Goal: Use online tool/utility: Use online tool/utility

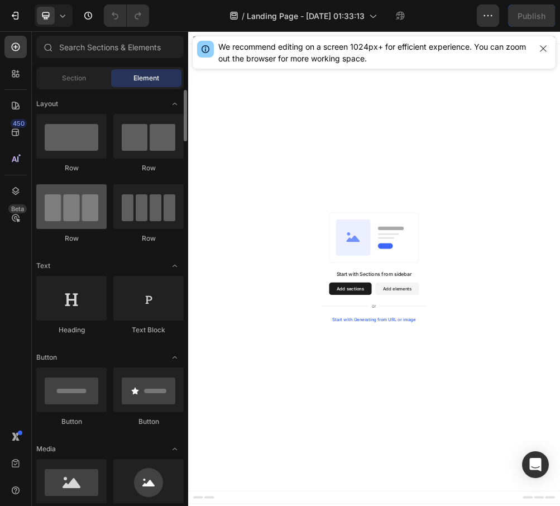
scroll to position [12, 0]
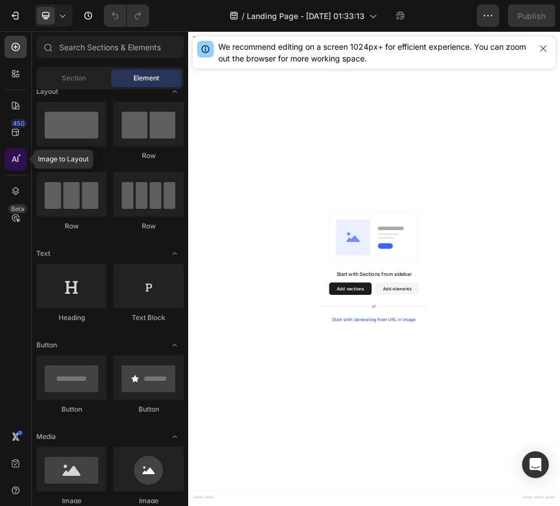
click at [16, 162] on icon at bounding box center [15, 159] width 11 height 11
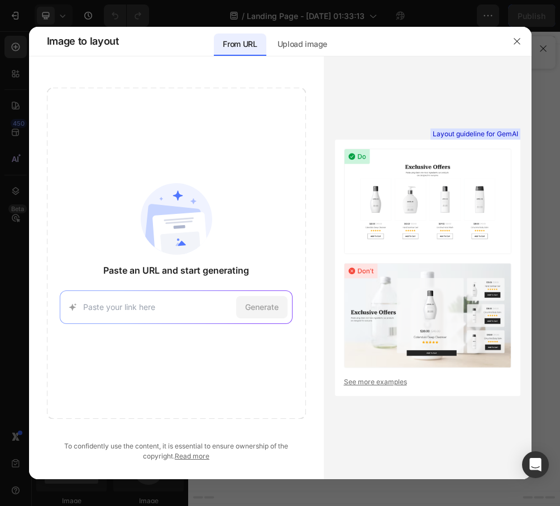
paste input "[URL][DOMAIN_NAME]"
type input "[URL][DOMAIN_NAME]"
click at [256, 307] on span "Generate" at bounding box center [262, 307] width 34 height 12
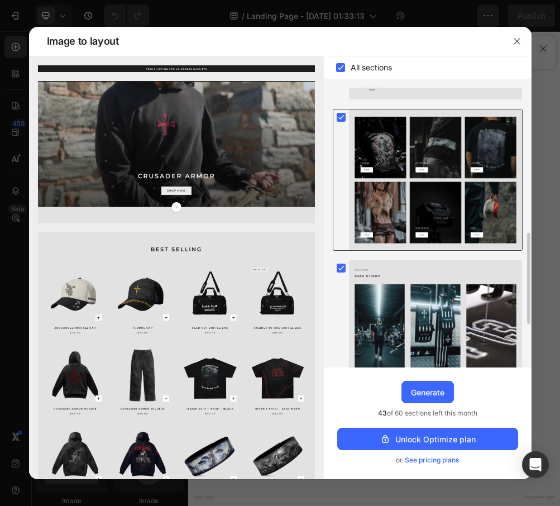
scroll to position [426, 0]
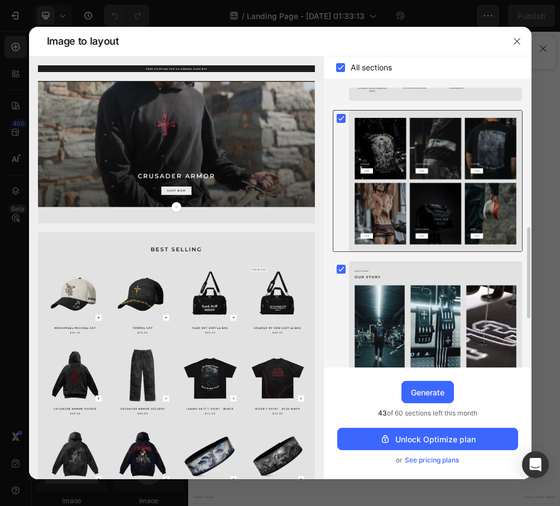
click at [341, 116] on rect at bounding box center [341, 118] width 9 height 9
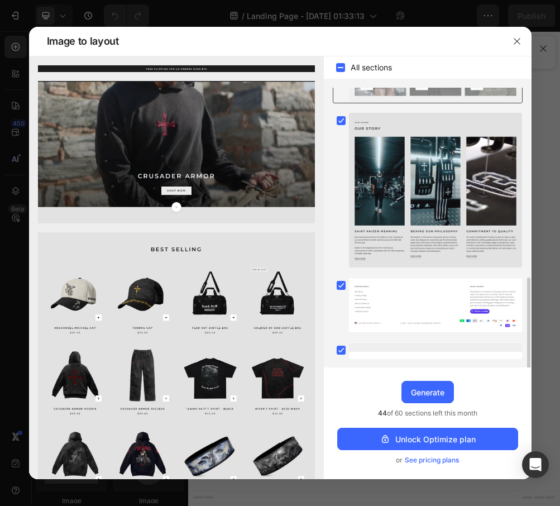
scroll to position [575, 0]
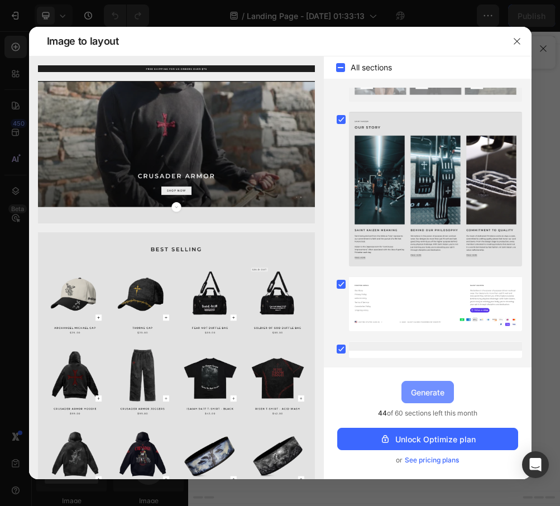
click at [426, 390] on div "Generate" at bounding box center [428, 393] width 34 height 12
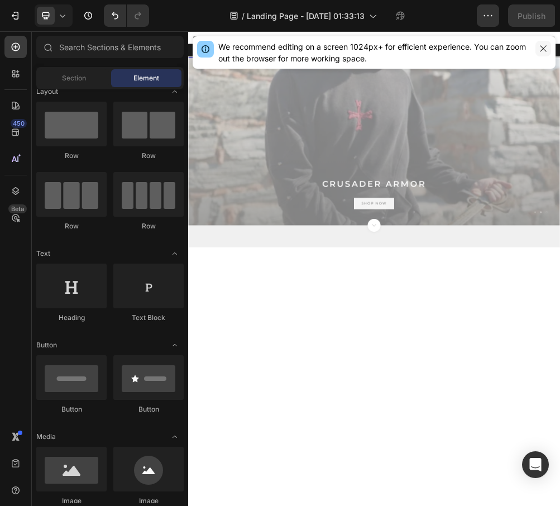
click at [544, 50] on icon "button" at bounding box center [543, 48] width 9 height 9
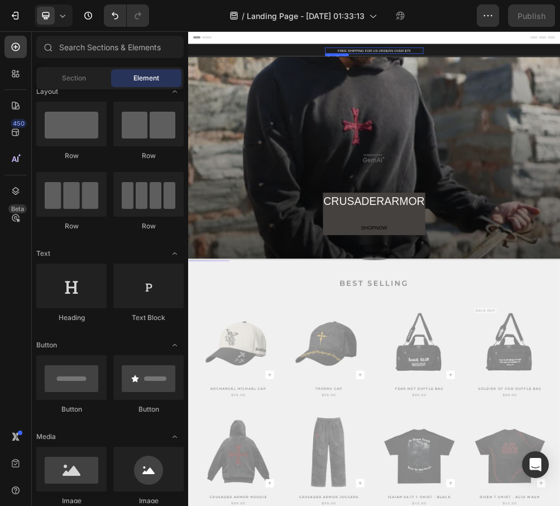
scroll to position [0, 0]
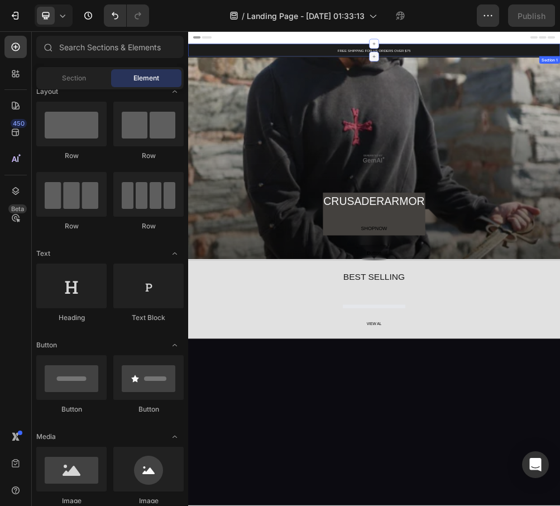
click at [526, 79] on icon at bounding box center [523, 77] width 9 height 9
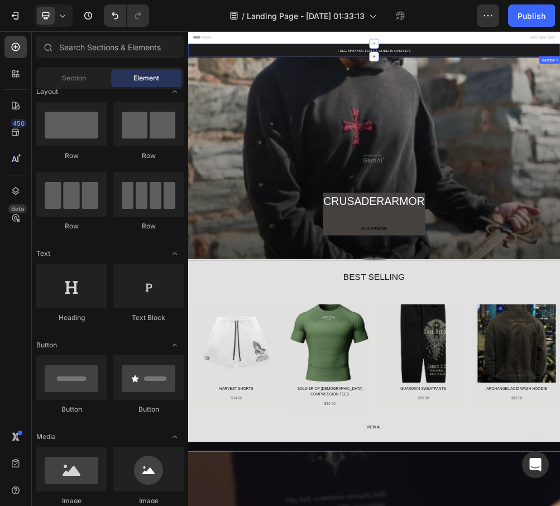
click at [524, 75] on icon at bounding box center [523, 76] width 5 height 5
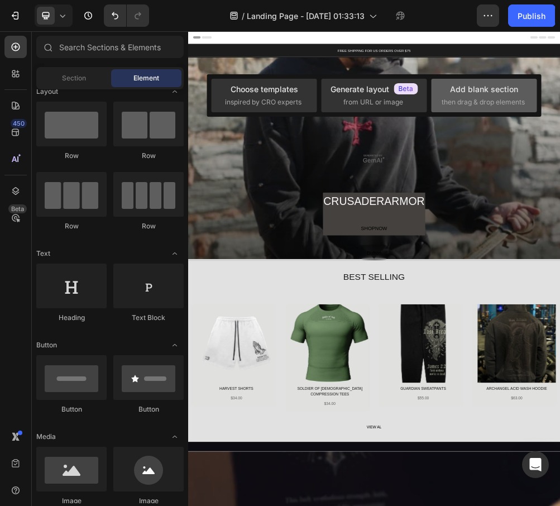
click at [453, 102] on span "then drag & drop elements" at bounding box center [483, 102] width 83 height 10
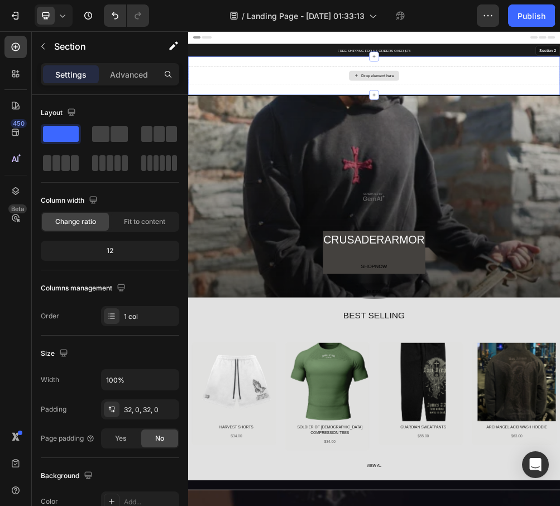
click at [546, 96] on div "Drop element here" at bounding box center [523, 112] width 670 height 34
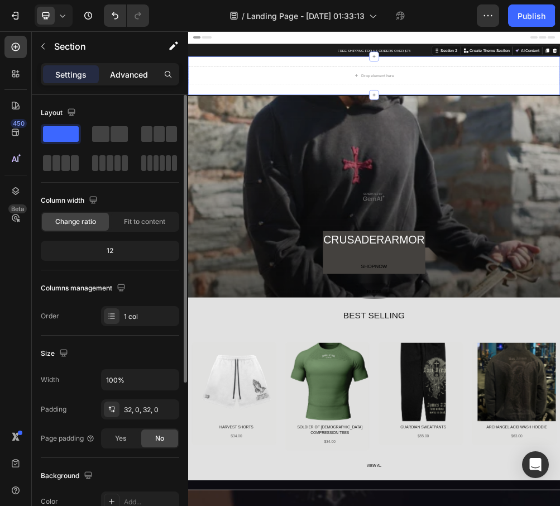
click at [123, 68] on div "Advanced" at bounding box center [129, 74] width 56 height 18
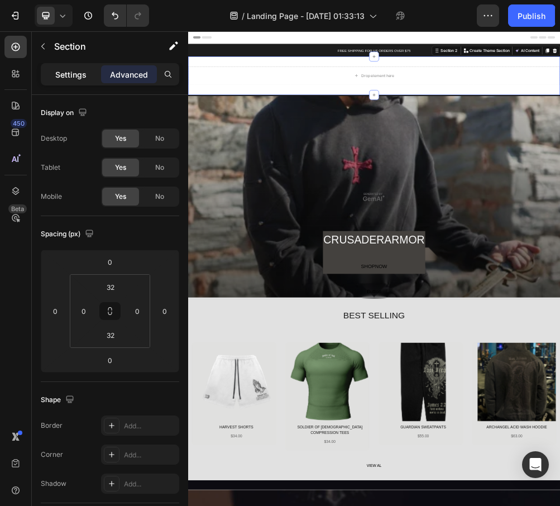
click at [85, 70] on p "Settings" at bounding box center [70, 75] width 31 height 12
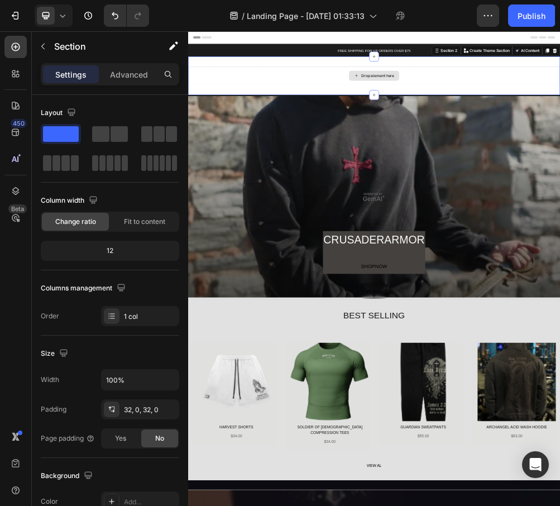
drag, startPoint x: 251, startPoint y: 166, endPoint x: 427, endPoint y: 107, distance: 185.7
click at [521, 110] on div "Drop element here" at bounding box center [530, 111] width 59 height 9
click at [560, 120] on div "Drop element here" at bounding box center [523, 112] width 670 height 34
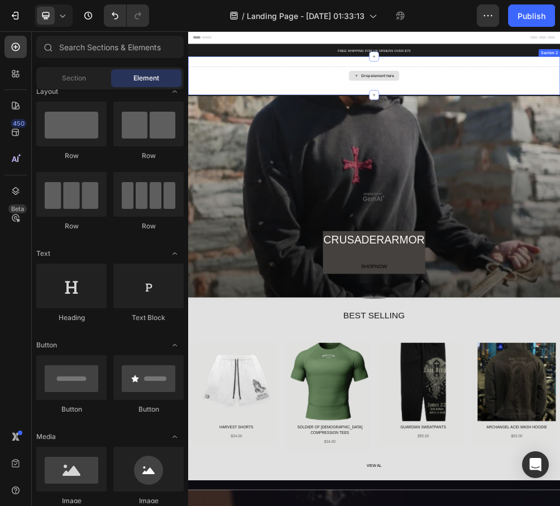
click at [554, 103] on div "Drop element here" at bounding box center [523, 112] width 91 height 18
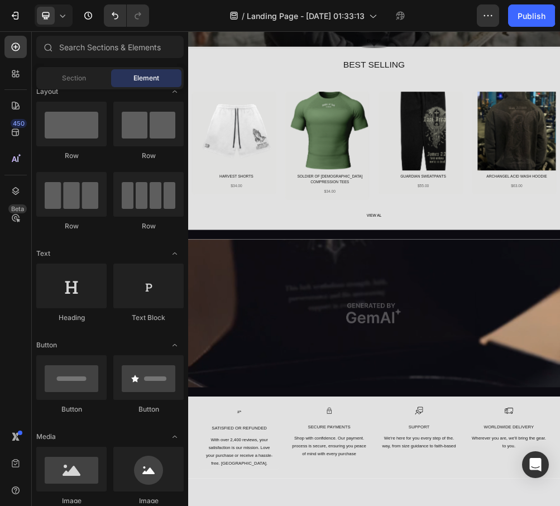
scroll to position [92, 0]
